Goal: Information Seeking & Learning: Learn about a topic

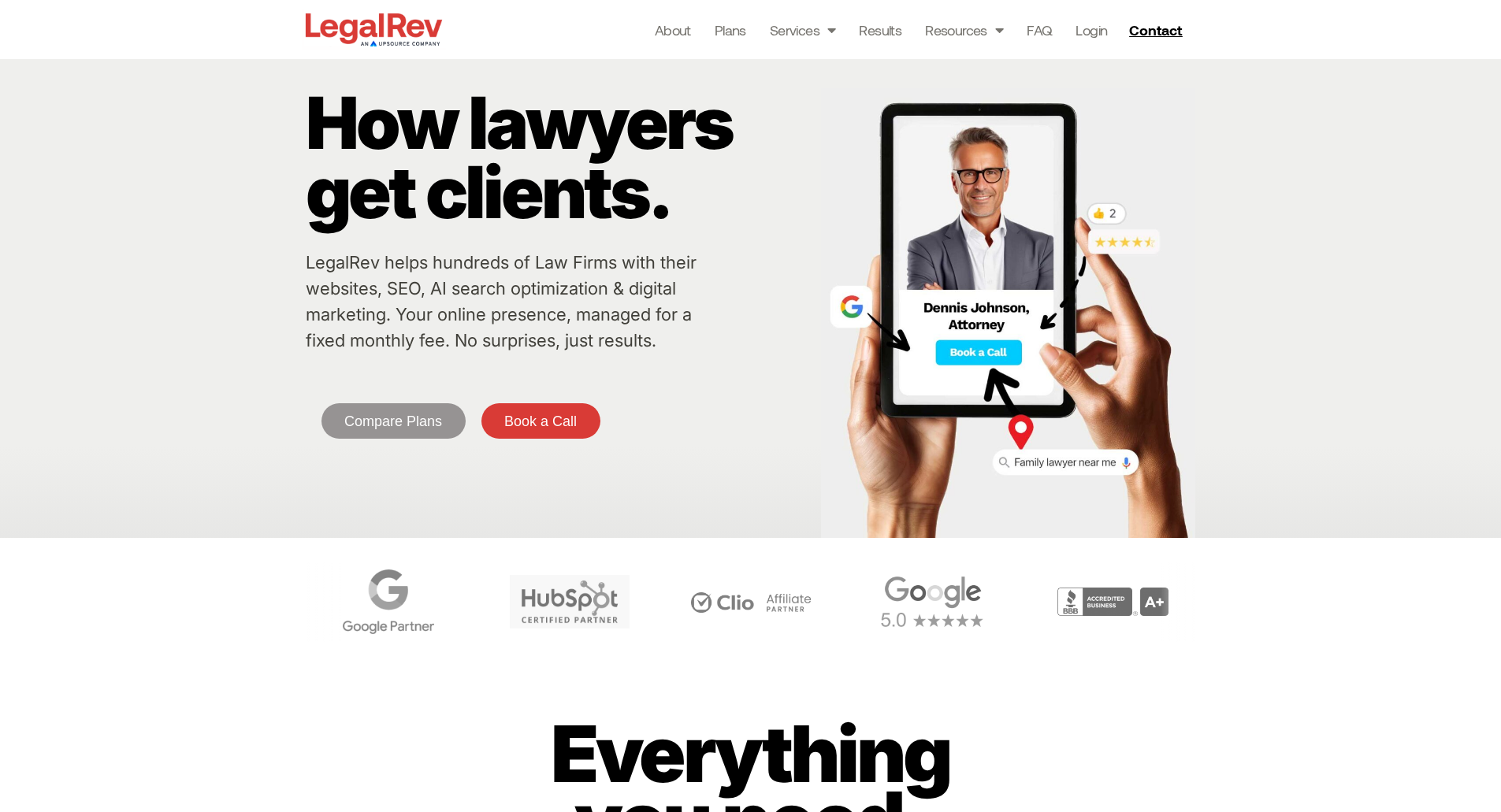
drag, startPoint x: 382, startPoint y: 29, endPoint x: 928, endPoint y: 742, distance: 898.0
click at [928, 742] on p "Everything you need." at bounding box center [749, 787] width 458 height 132
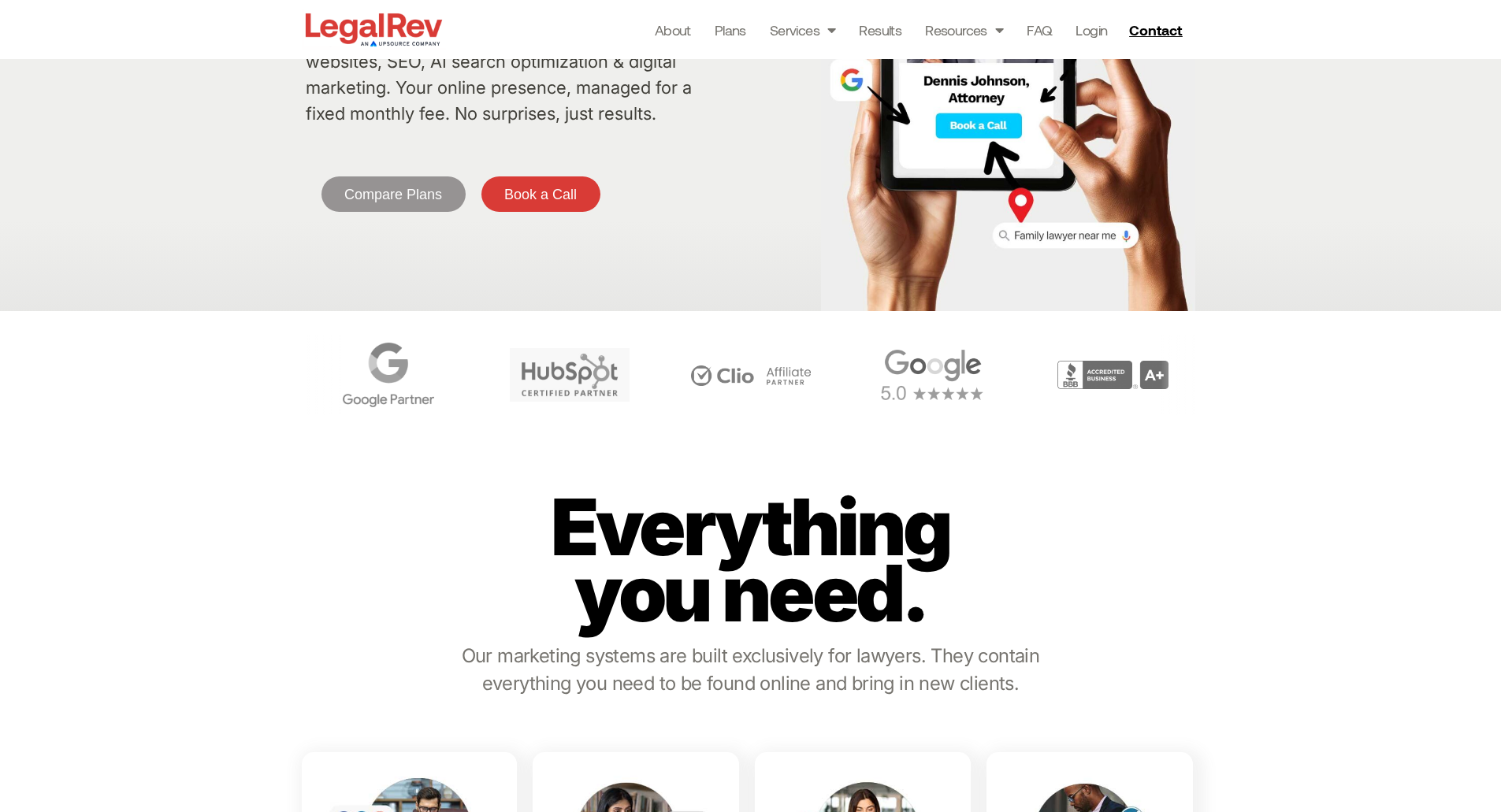
scroll to position [370, 0]
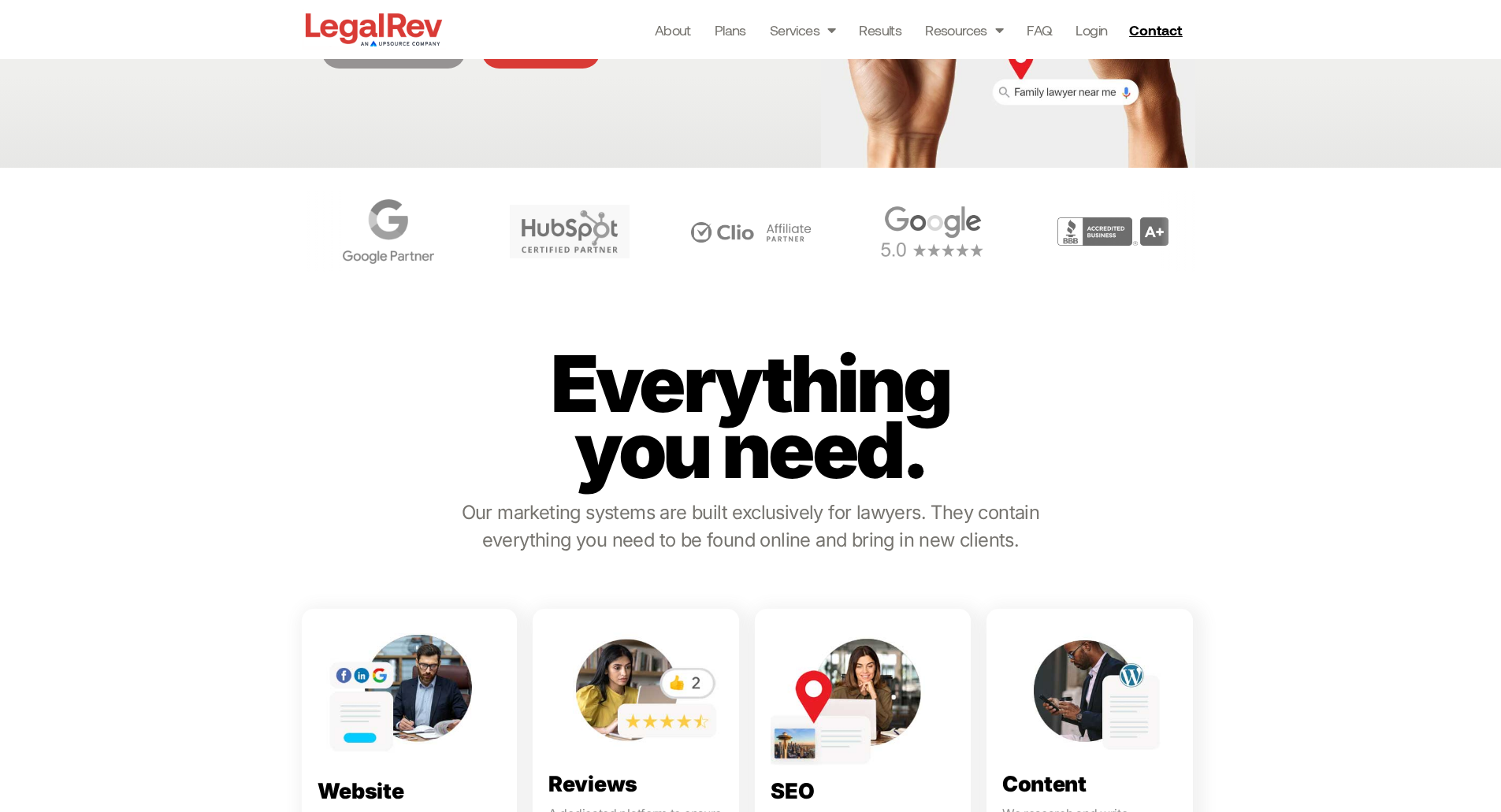
click at [838, 396] on p "Everything you need." at bounding box center [749, 417] width 458 height 132
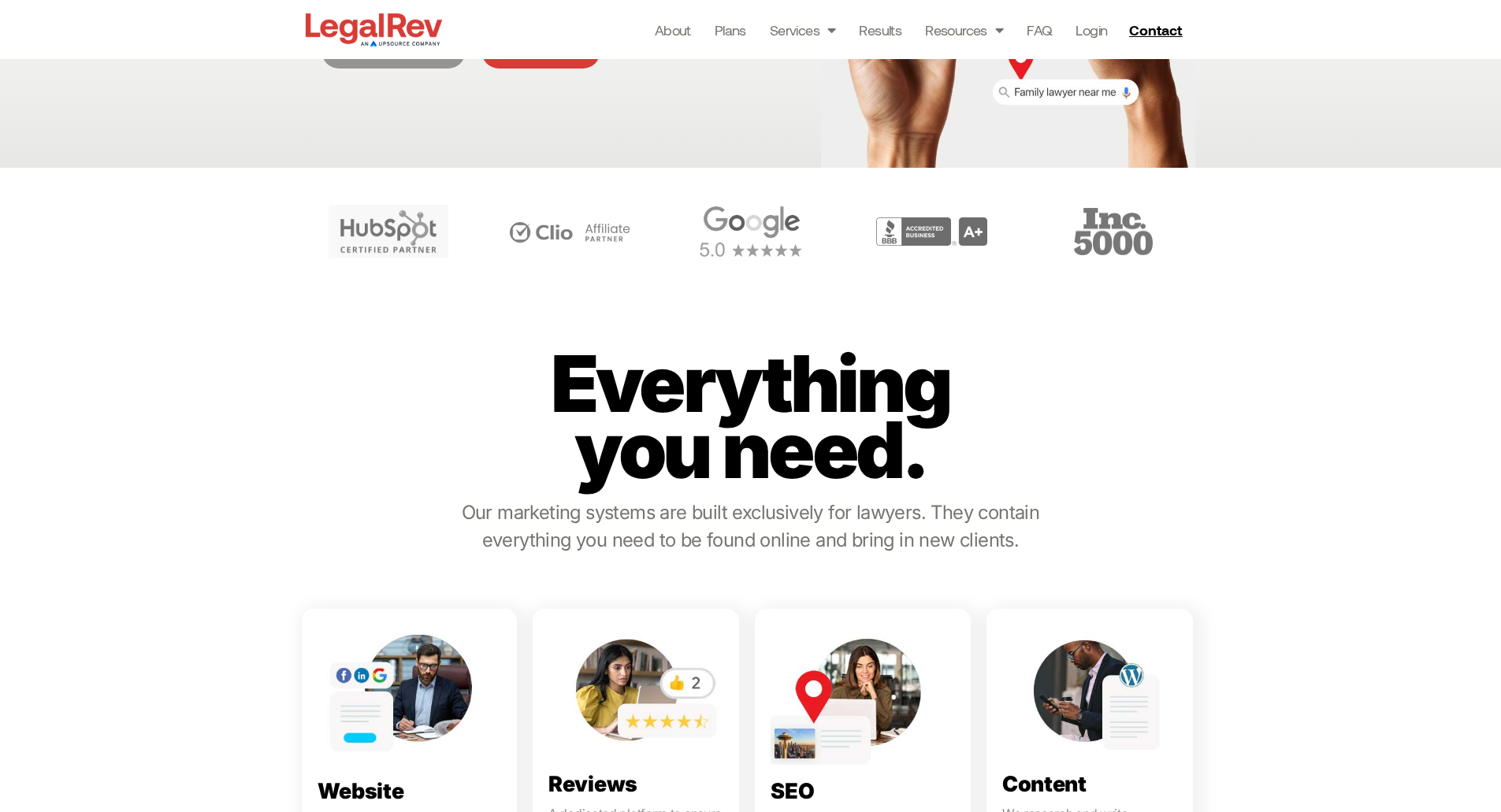
click at [787, 401] on p "Everything you need." at bounding box center [749, 417] width 458 height 132
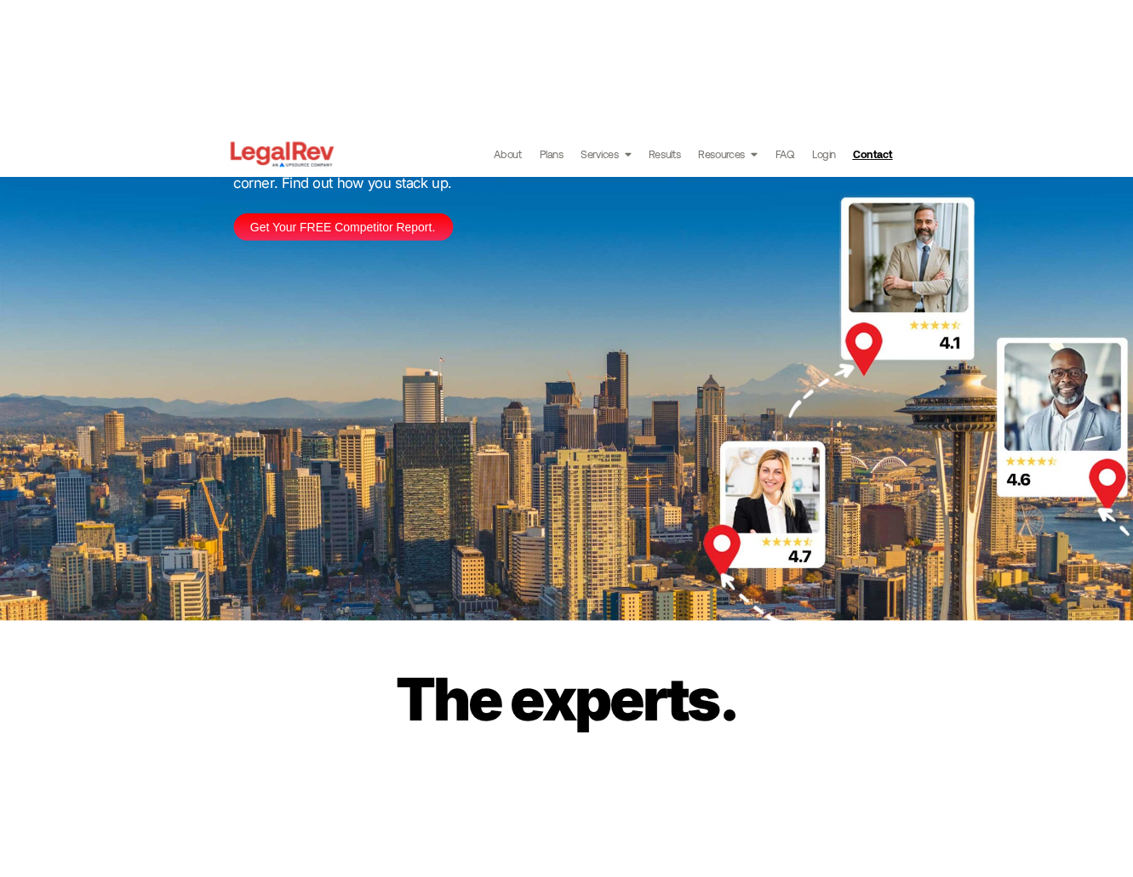
scroll to position [3885, 0]
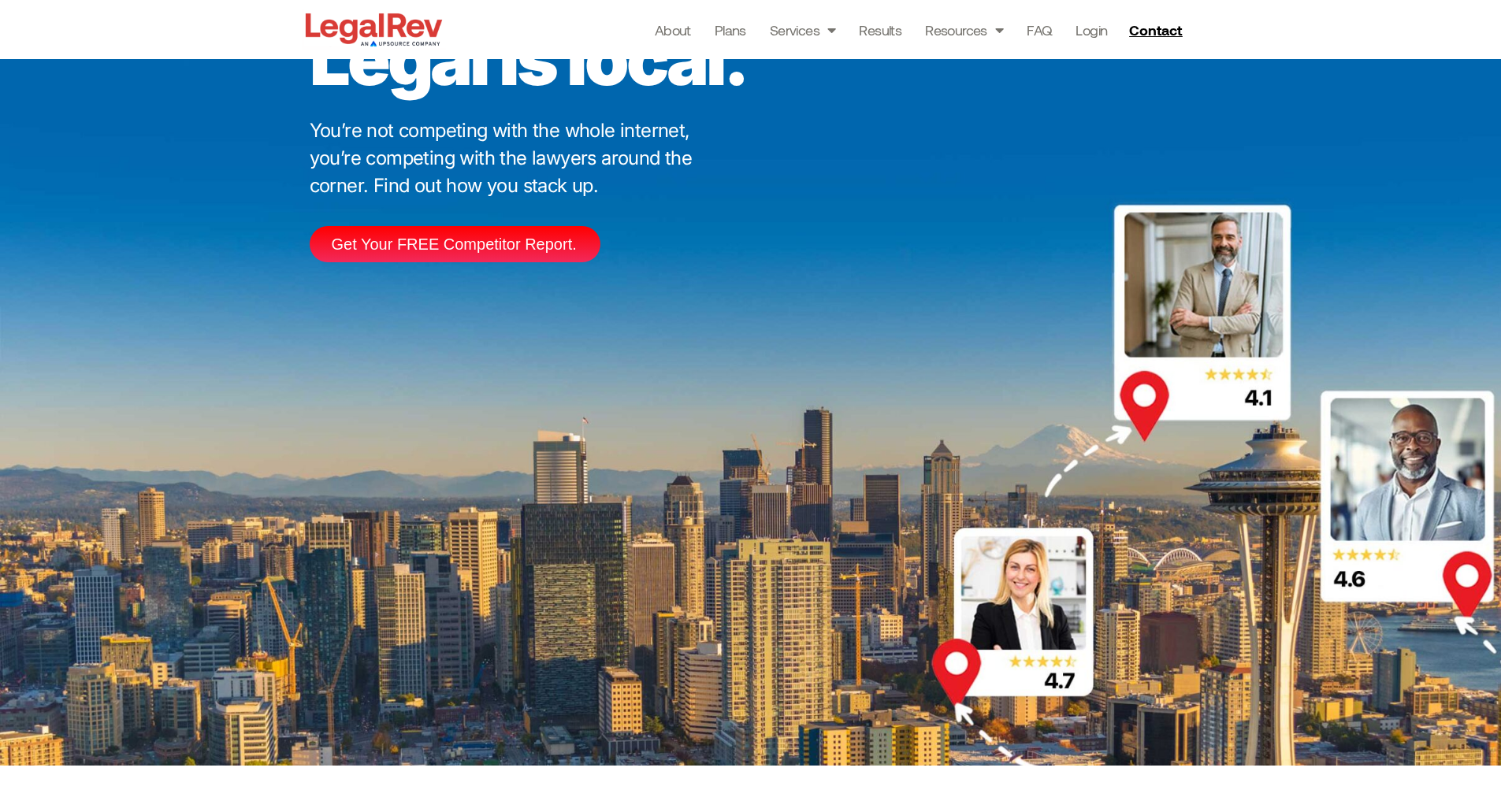
click at [1092, 198] on link at bounding box center [1089, 302] width 206 height 272
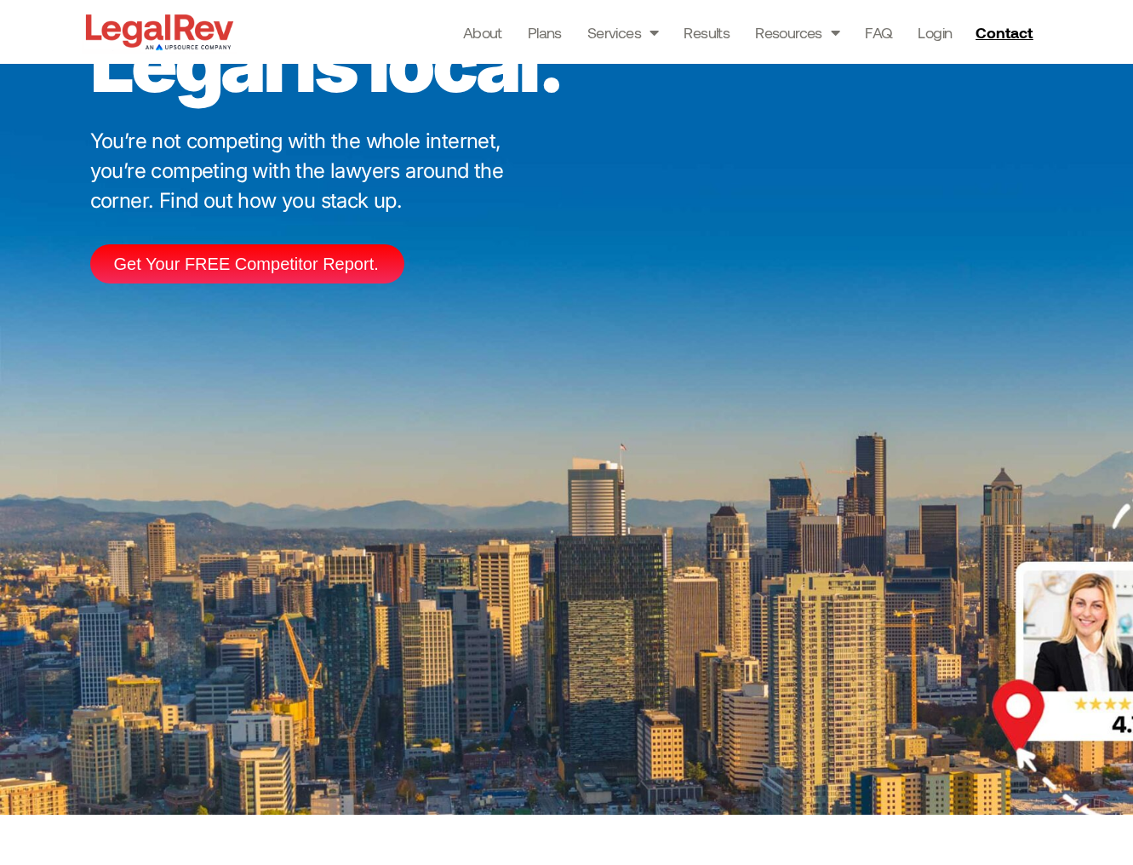
drag, startPoint x: 882, startPoint y: 211, endPoint x: 937, endPoint y: 457, distance: 252.1
click at [937, 457] on link at bounding box center [932, 326] width 223 height 294
click at [479, 35] on link "About" at bounding box center [482, 32] width 39 height 24
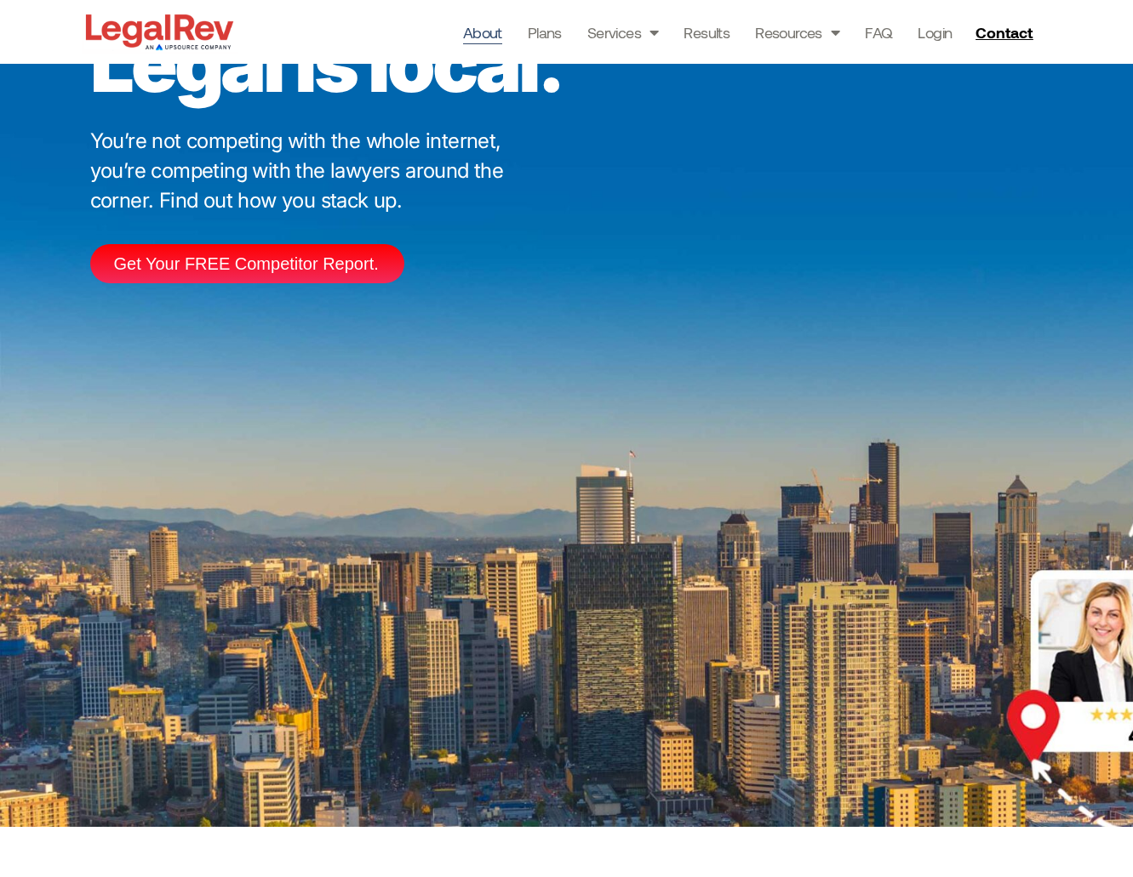
click at [479, 35] on link "About" at bounding box center [482, 32] width 39 height 24
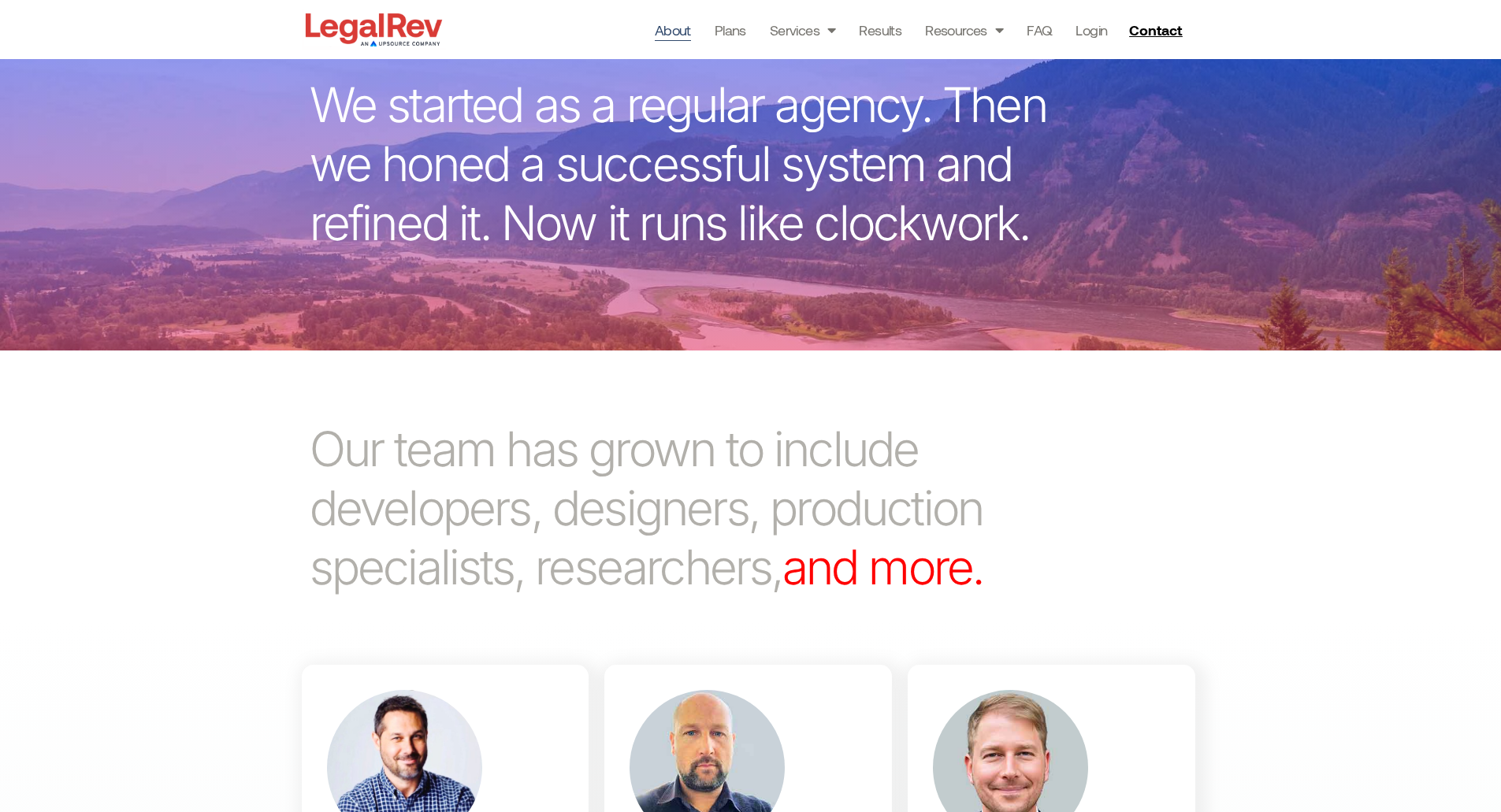
scroll to position [642, 0]
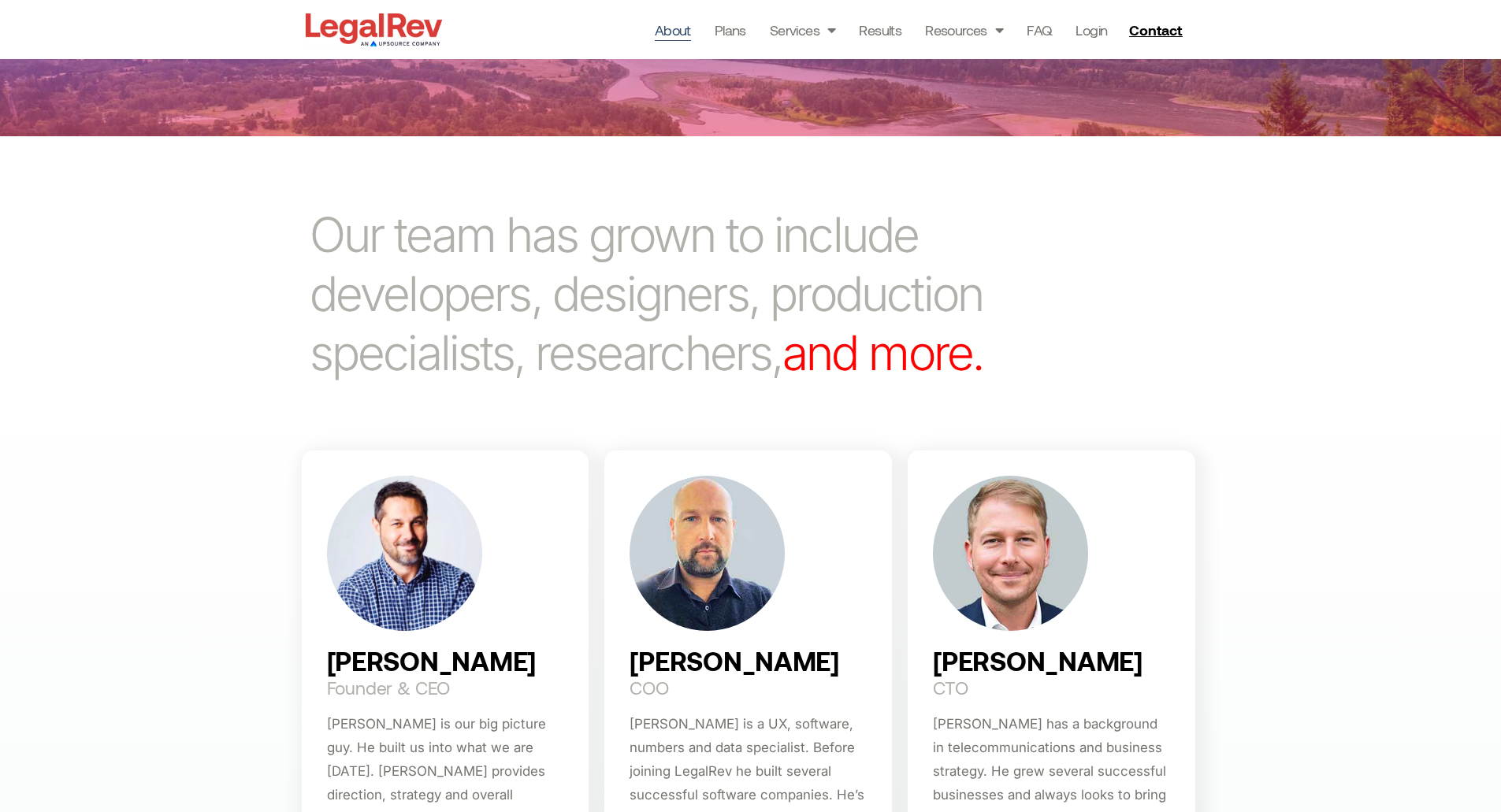
click at [883, 354] on span "and more." at bounding box center [882, 353] width 201 height 58
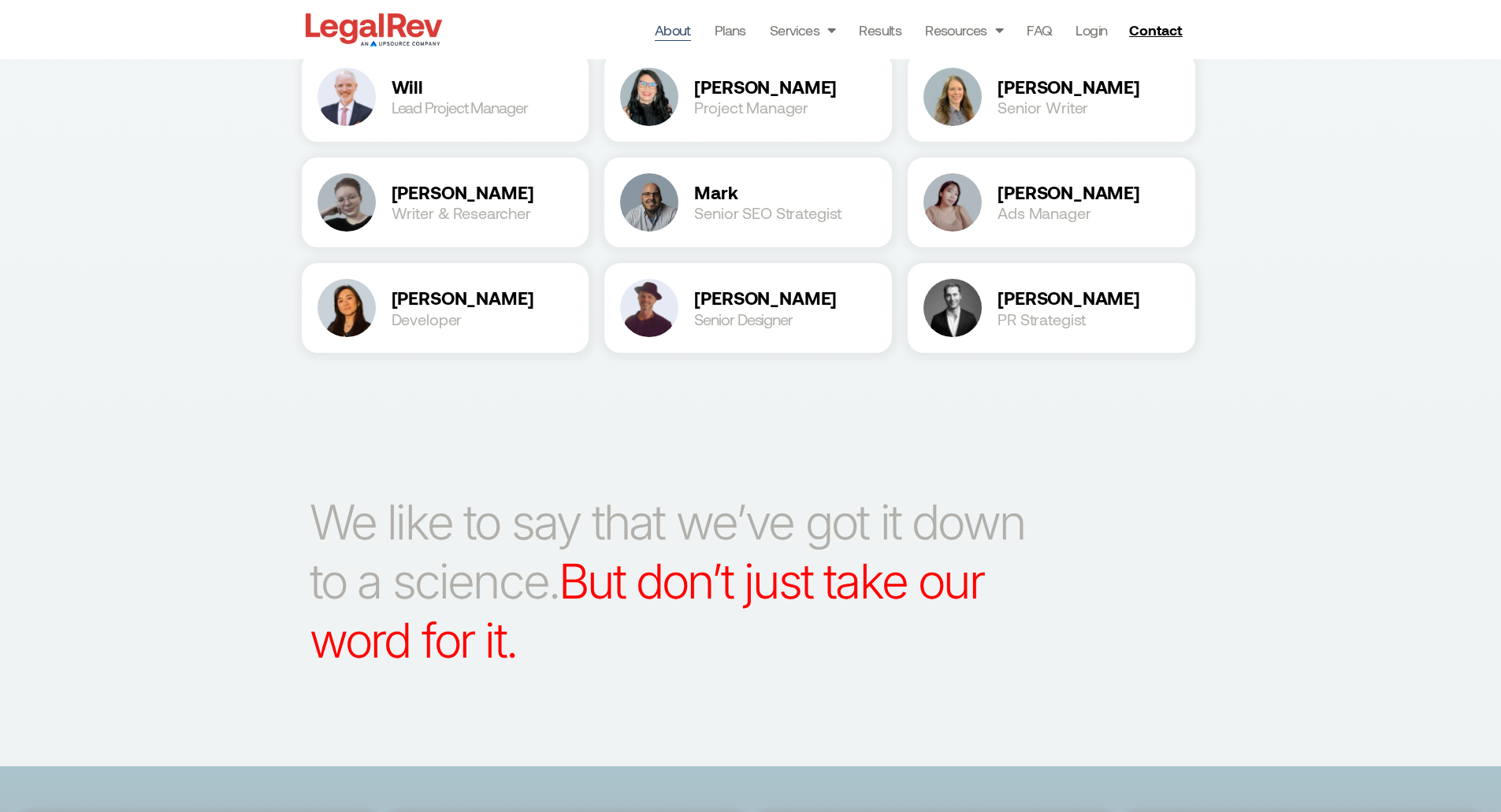
scroll to position [2338, 0]
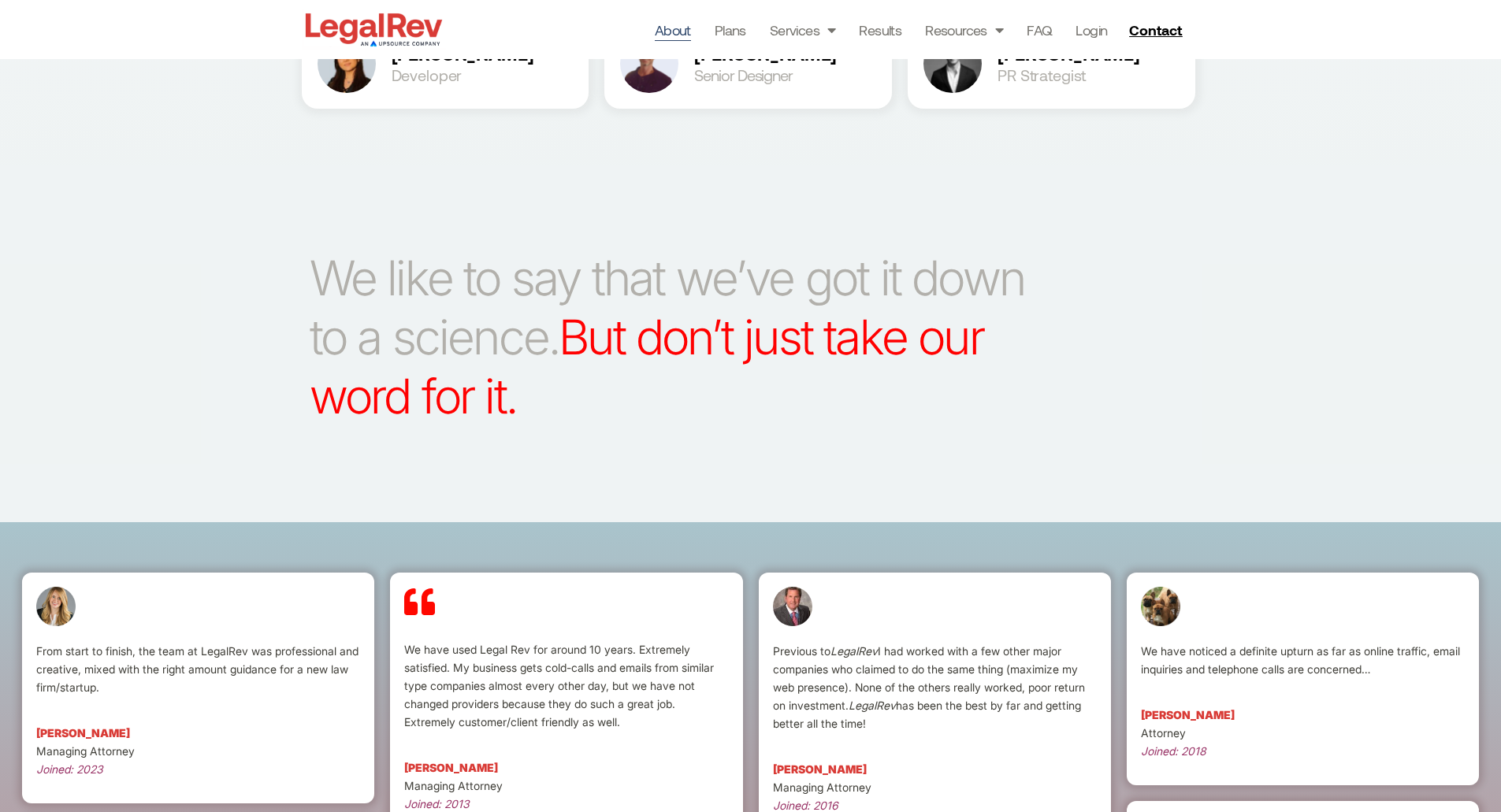
click at [892, 344] on span "But don’t just take our word for it." at bounding box center [646, 367] width 674 height 118
click at [861, 331] on span "But don’t just take our word for it." at bounding box center [646, 367] width 674 height 118
click at [1048, 349] on div "We like to say that we’ve got it down to a science. But don’t just take our wor…" at bounding box center [751, 344] width 898 height 356
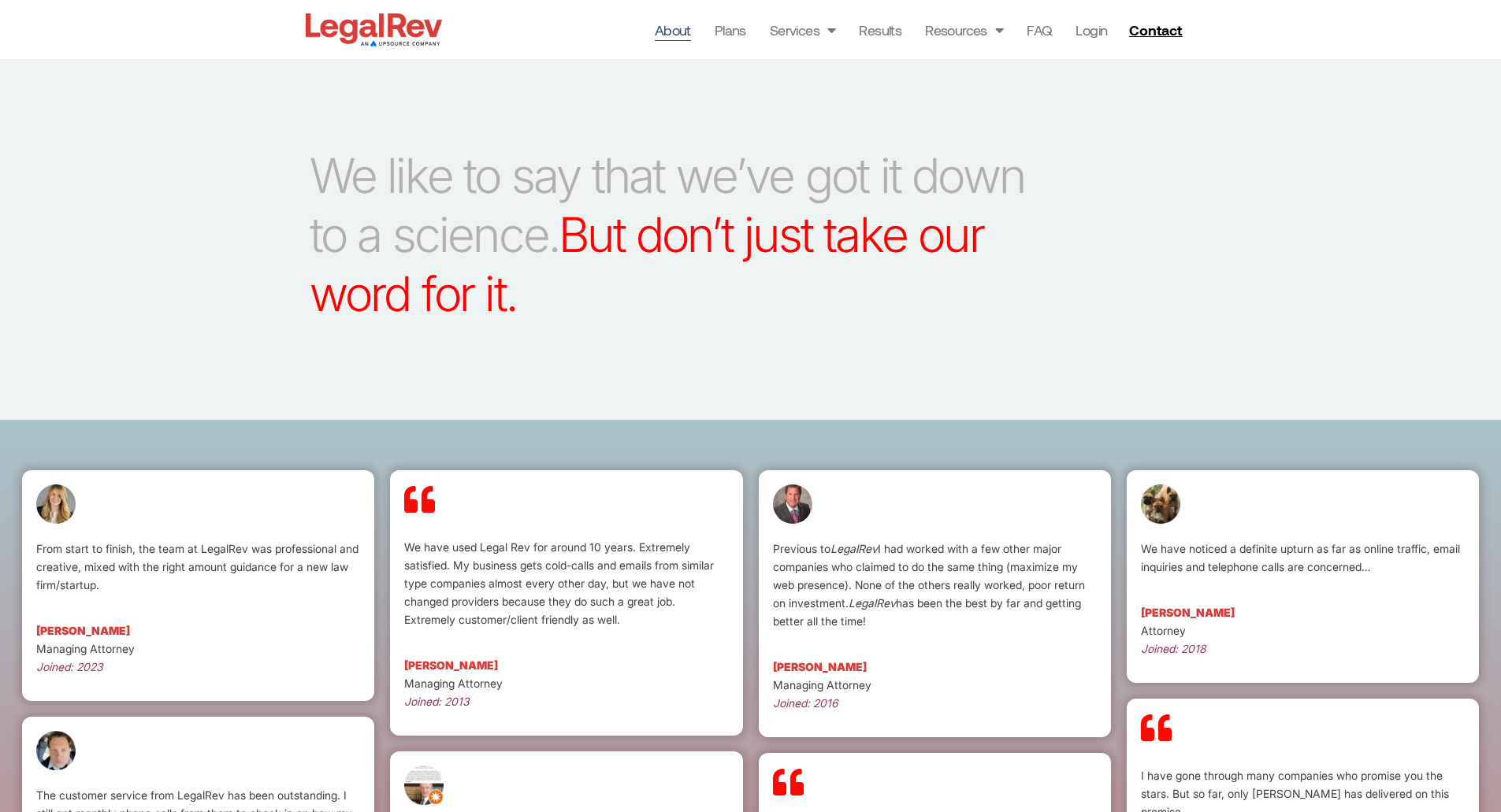
scroll to position [2058, 0]
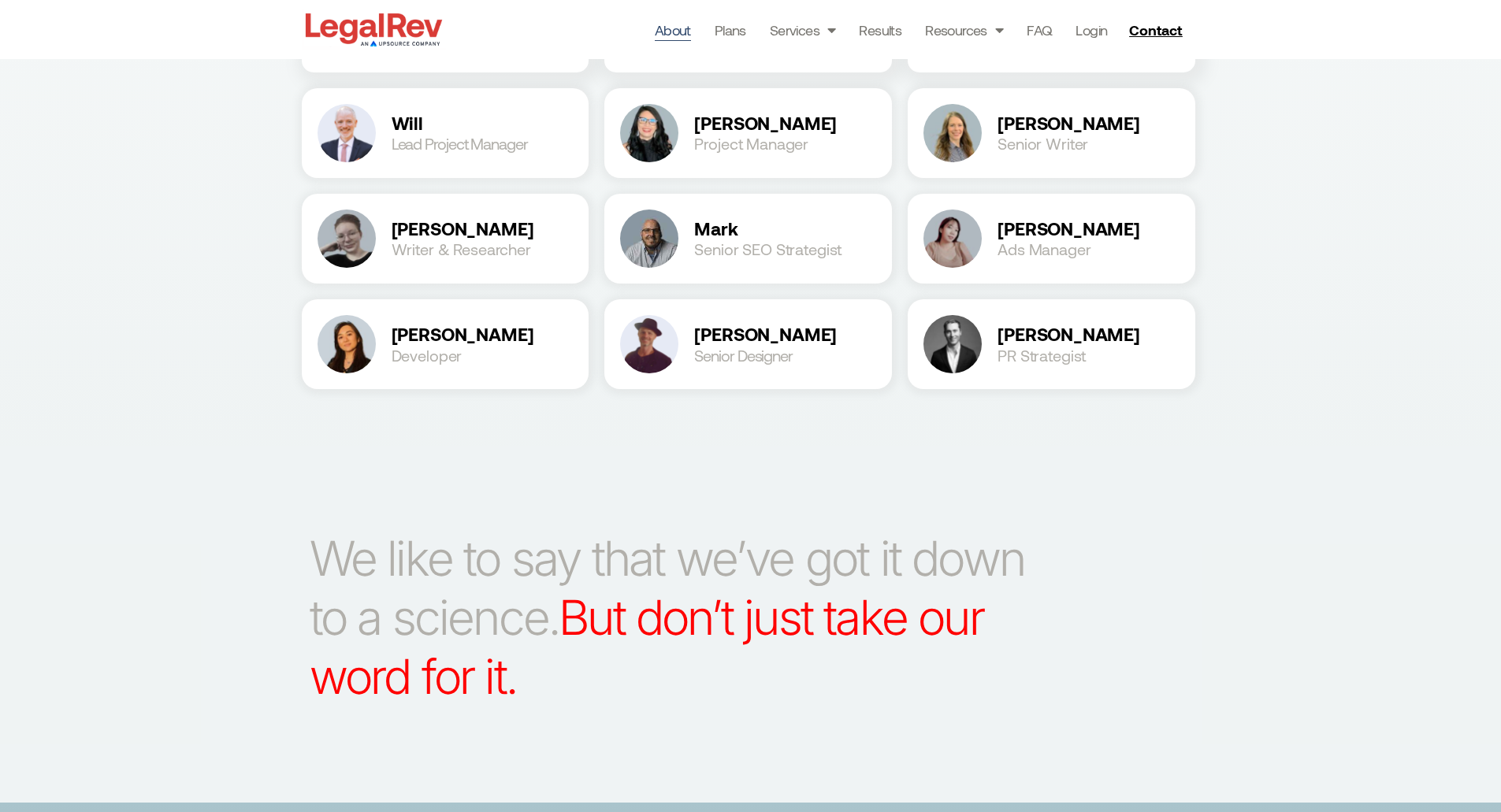
click at [520, 556] on p "We like to say that we’ve got it down to a science. But don’t just take our wor…" at bounding box center [670, 618] width 723 height 177
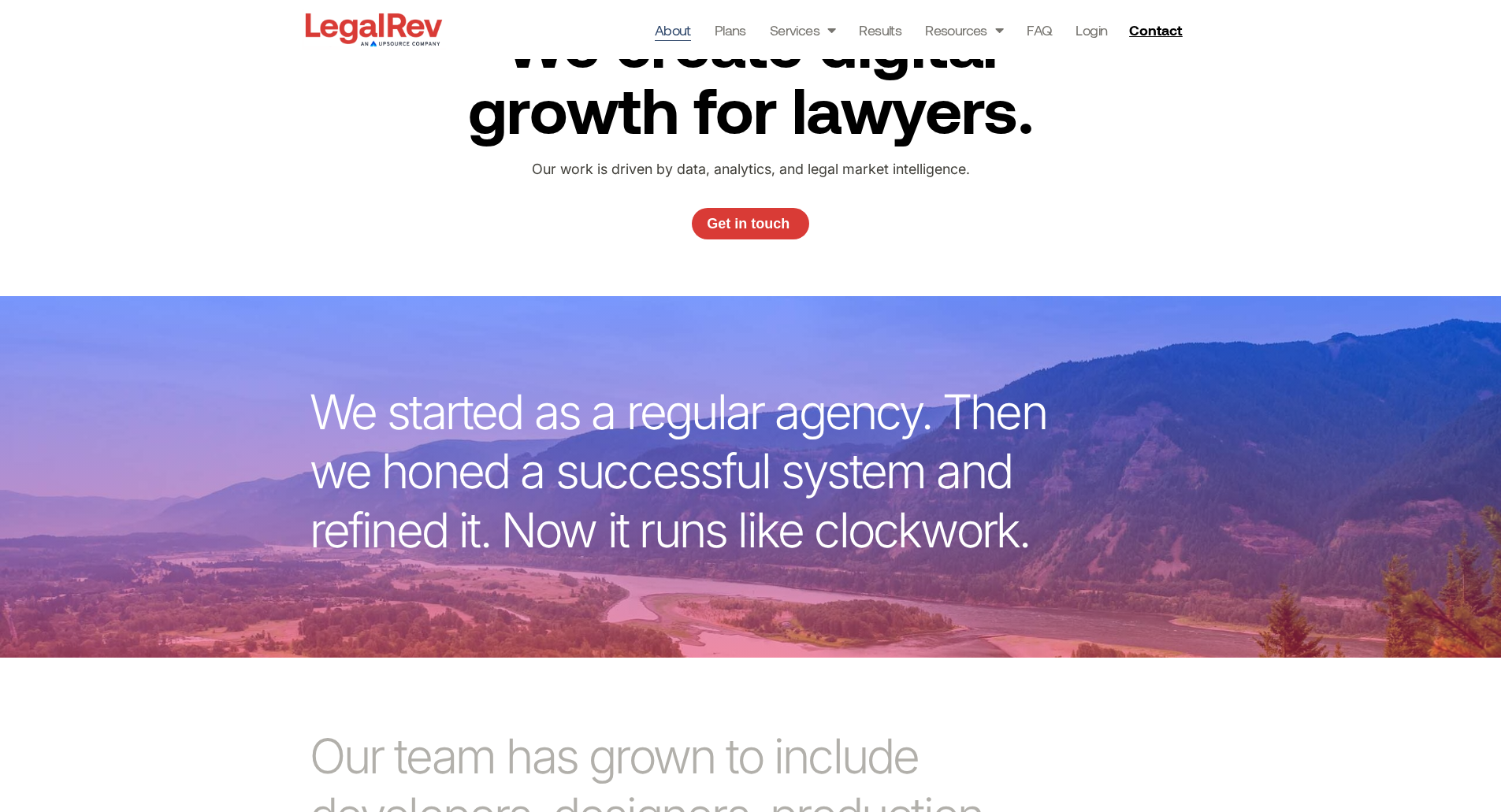
scroll to position [104, 0]
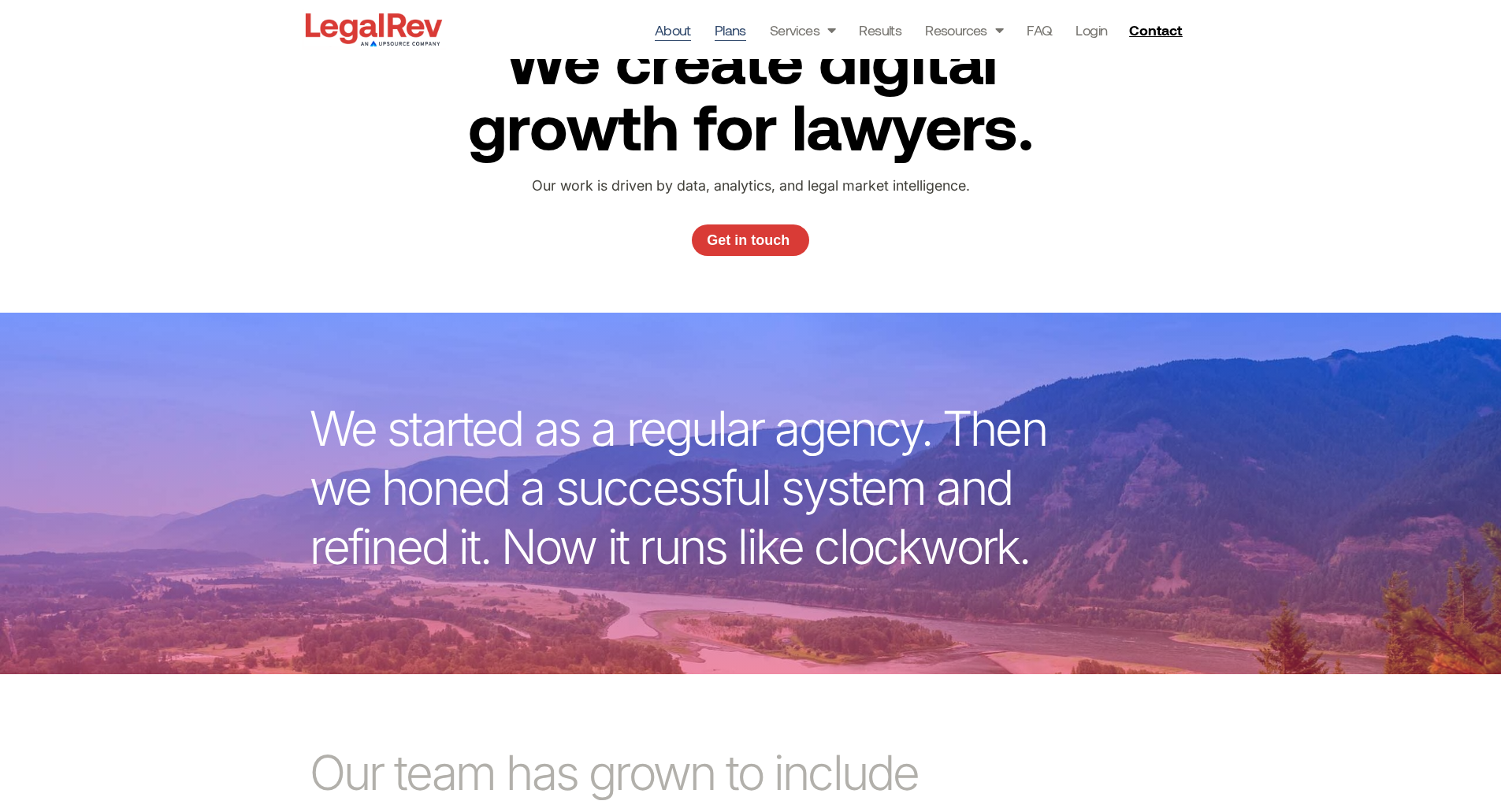
click at [736, 28] on link "Plans" at bounding box center [731, 30] width 31 height 22
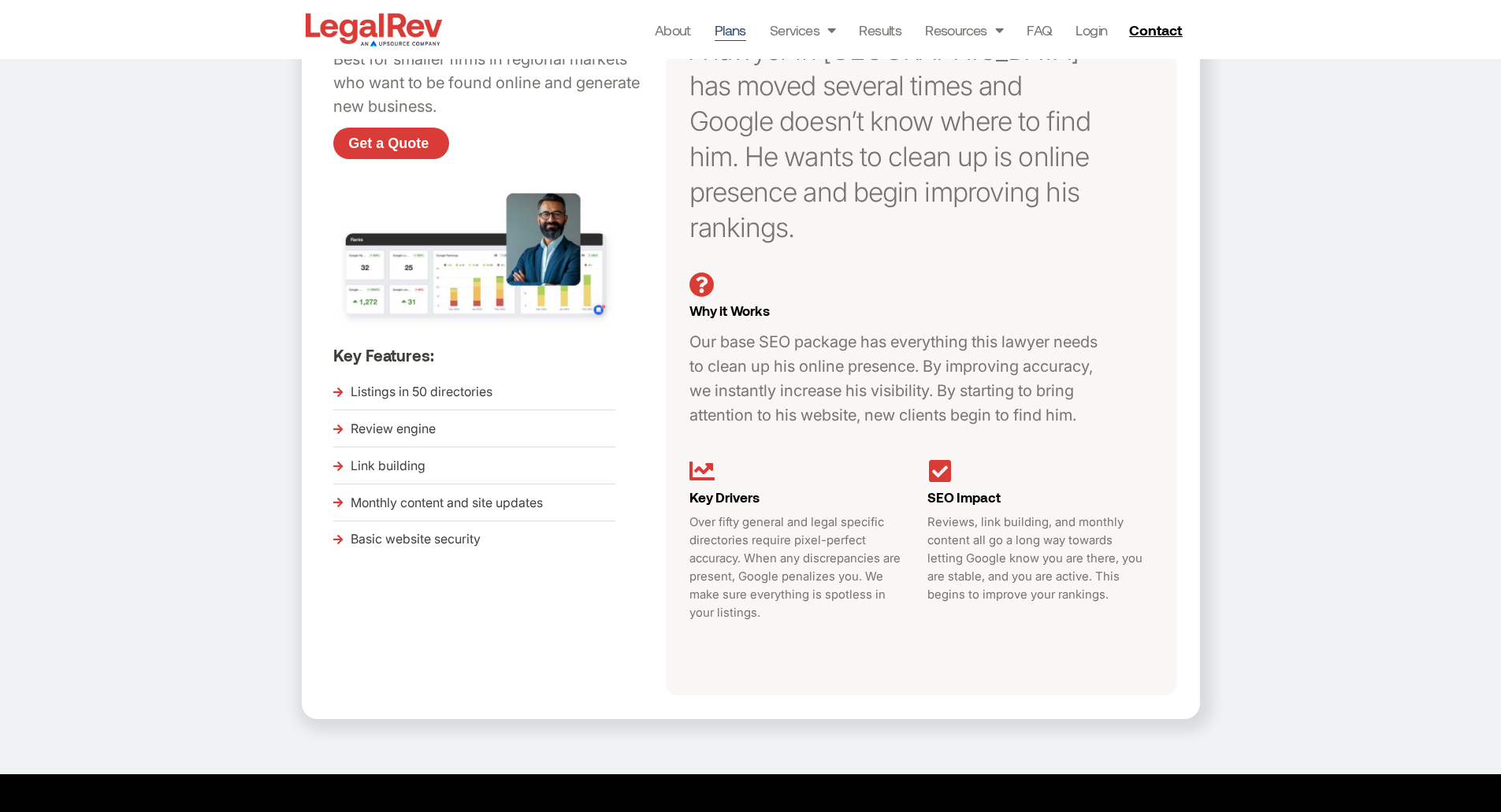
scroll to position [441, 0]
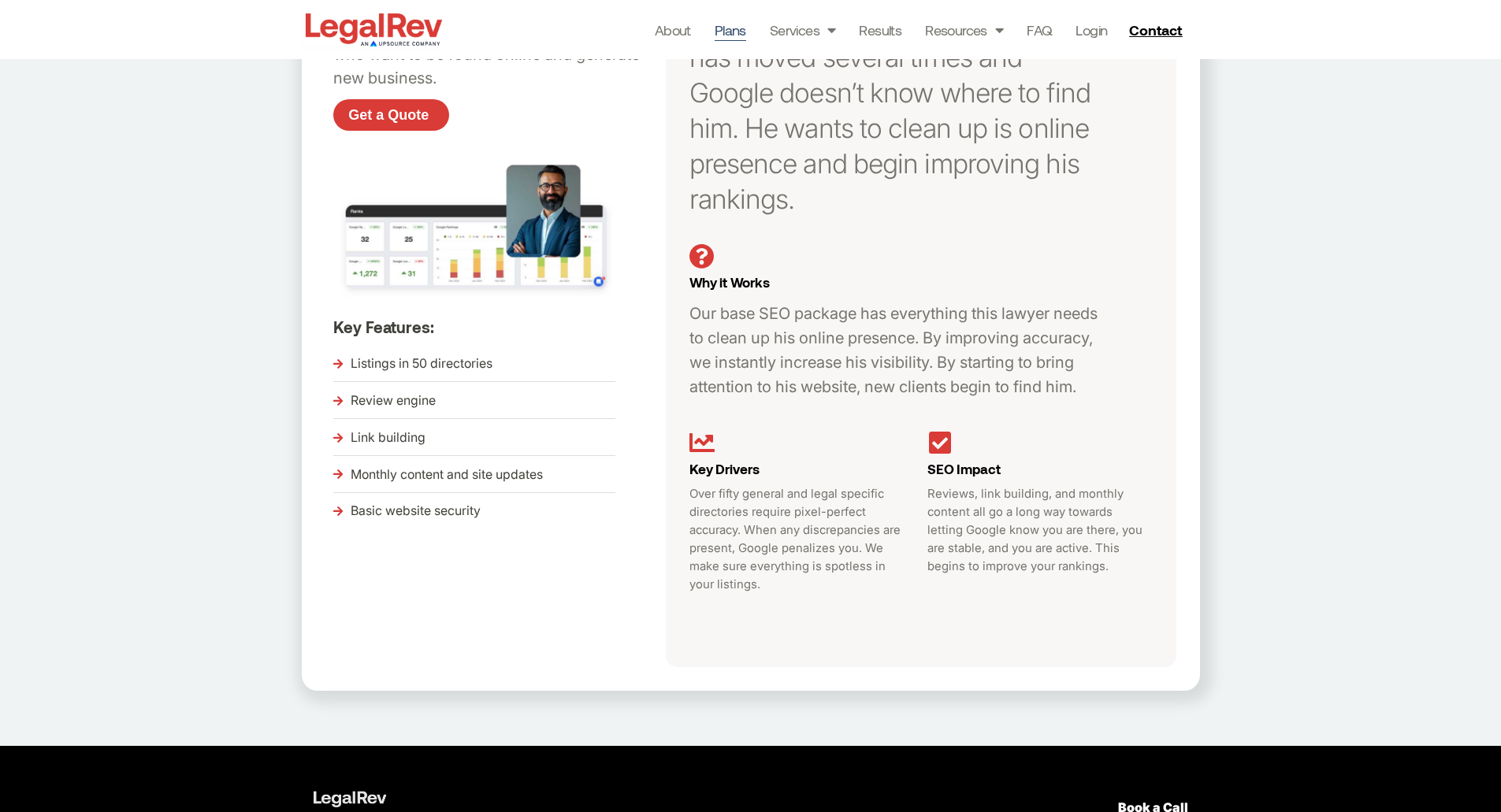
click at [754, 274] on span "Why it Works" at bounding box center [730, 281] width 81 height 16
click at [752, 274] on span "Why it Works" at bounding box center [730, 281] width 81 height 16
click at [1001, 484] on p "Reviews, link building, and monthly content all go a long way towards letting G…" at bounding box center [1036, 530] width 219 height 91
